Goal: Task Accomplishment & Management: Use online tool/utility

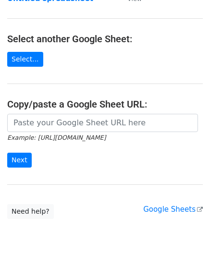
scroll to position [96, 0]
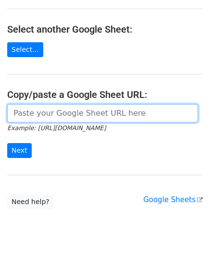
click at [43, 115] on input "url" at bounding box center [102, 113] width 191 height 18
paste input "[URL][DOMAIN_NAME]"
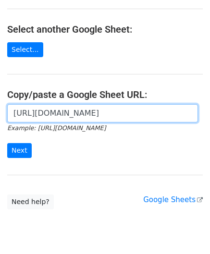
scroll to position [0, 204]
type input "[URL][DOMAIN_NAME]"
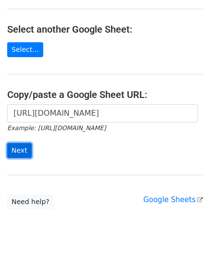
click at [22, 151] on input "Next" at bounding box center [19, 150] width 25 height 15
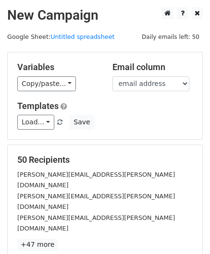
scroll to position [117, 0]
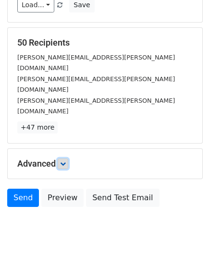
click at [67, 159] on link at bounding box center [63, 164] width 11 height 11
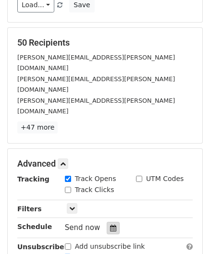
click at [110, 225] on icon at bounding box center [113, 228] width 6 height 7
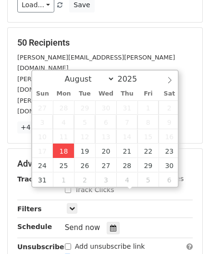
type input "[DATE] 12:00"
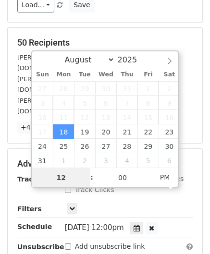
paste input "Hour"
type input "2"
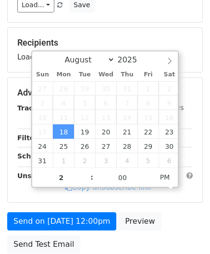
type input "[DATE] 14:00"
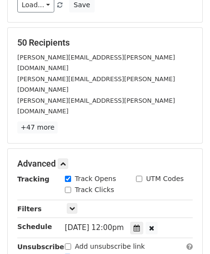
scroll to position [177, 0]
